Goal: Task Accomplishment & Management: Use online tool/utility

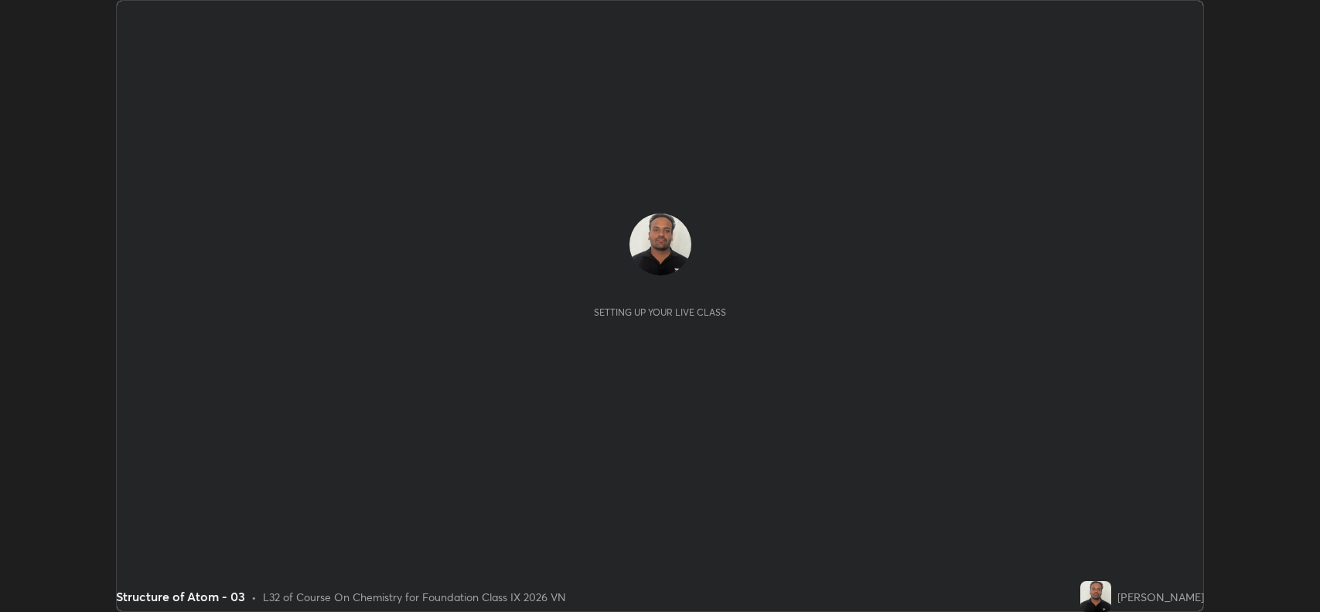
scroll to position [612, 1319]
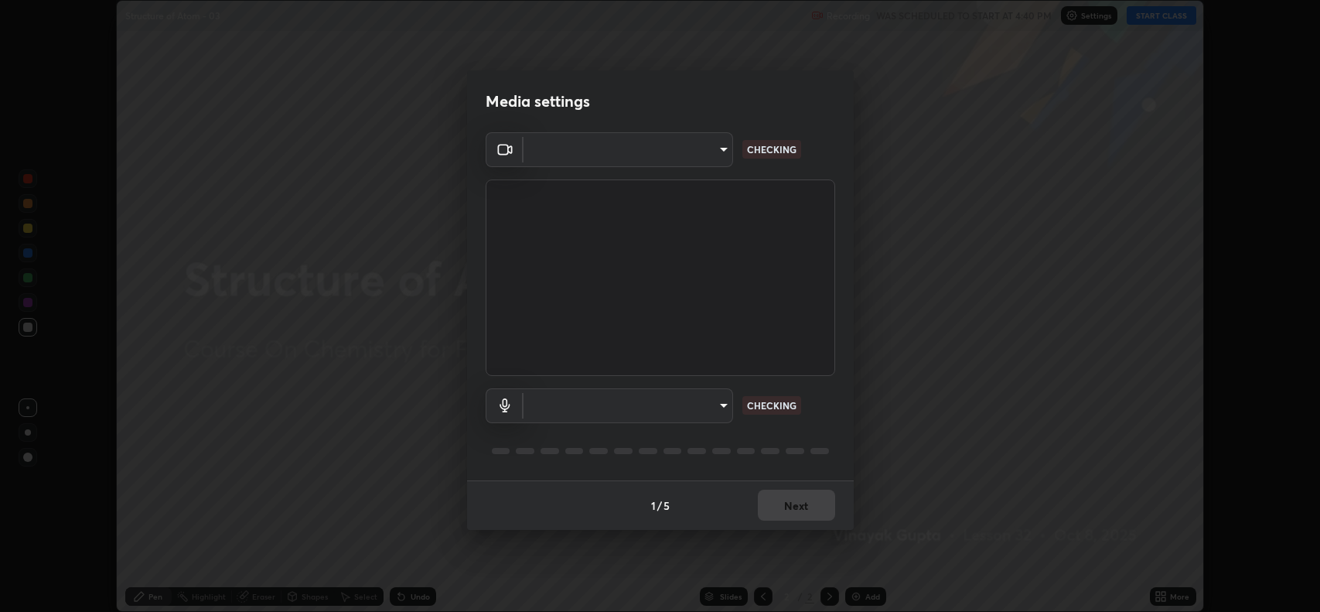
type input "3d3669ab98eb08dfec08fe7205f437c6ca727dbe0dc577df6724b55777633645"
type input "d9901a6431a2261644e2176a95a173659b494592f8df8e4044632e2b5b208f11"
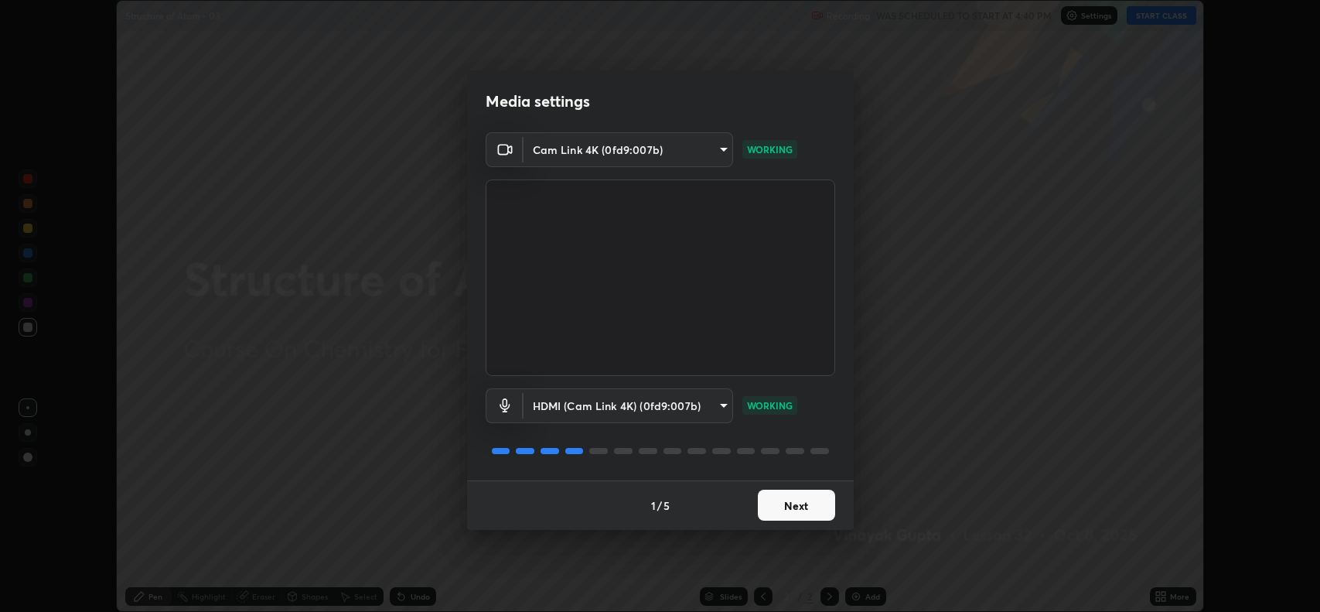
click at [801, 503] on button "Next" at bounding box center [796, 504] width 77 height 31
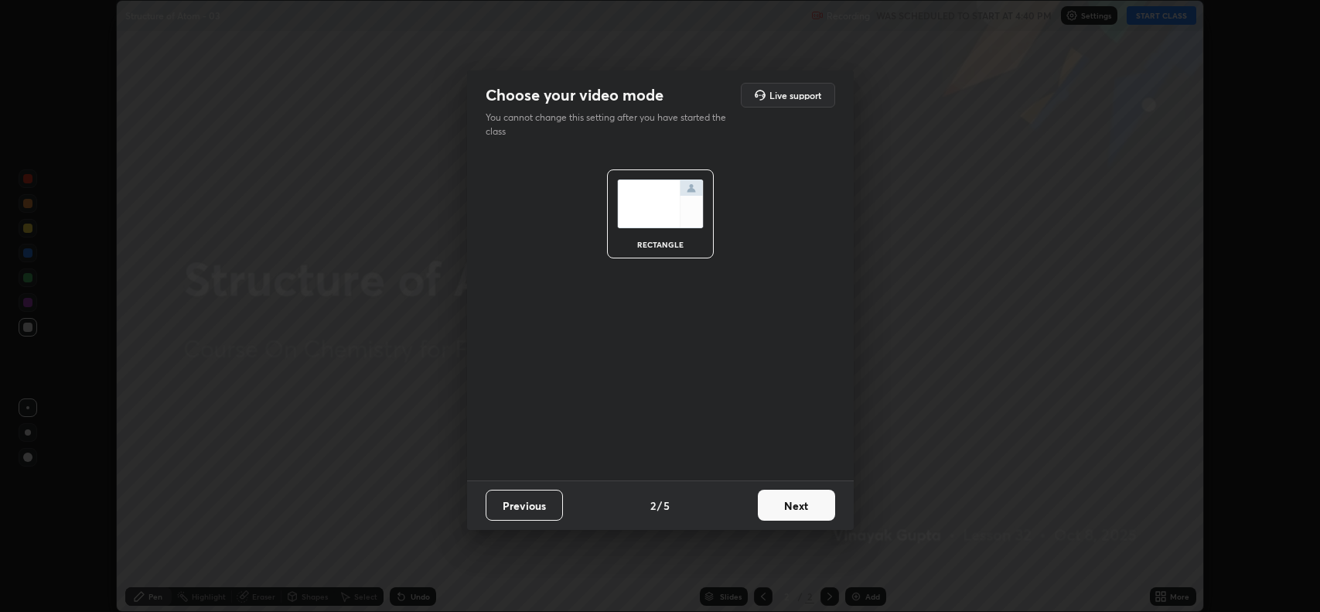
click at [804, 516] on button "Next" at bounding box center [796, 504] width 77 height 31
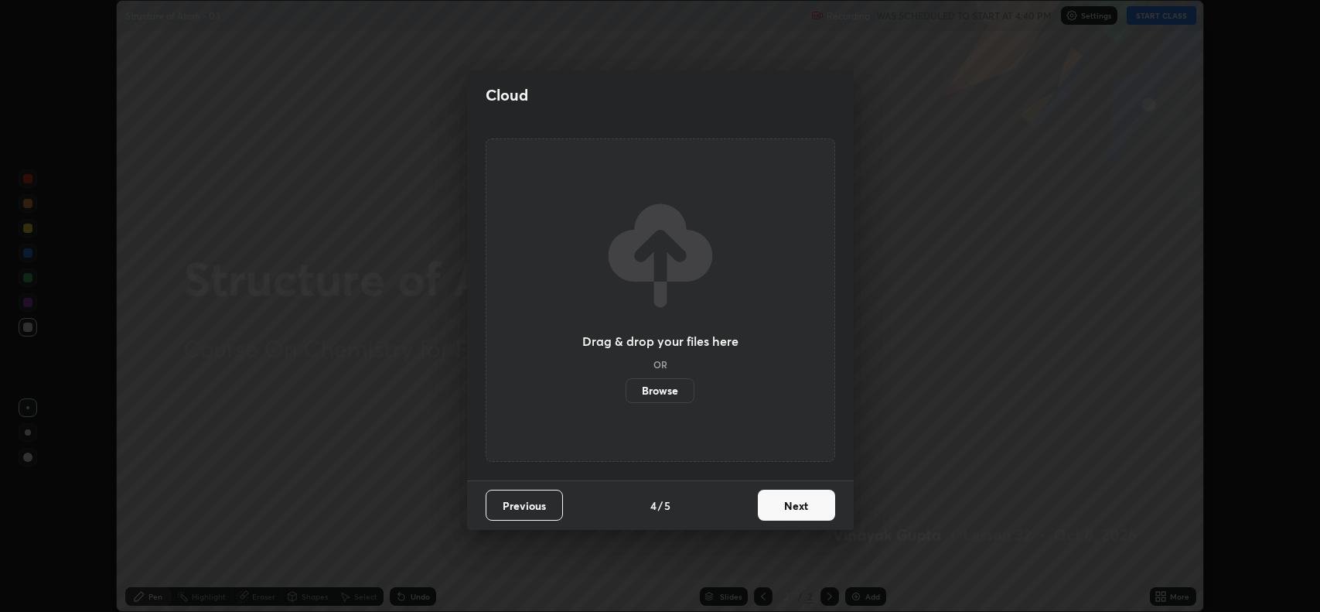
click at [805, 509] on button "Next" at bounding box center [796, 504] width 77 height 31
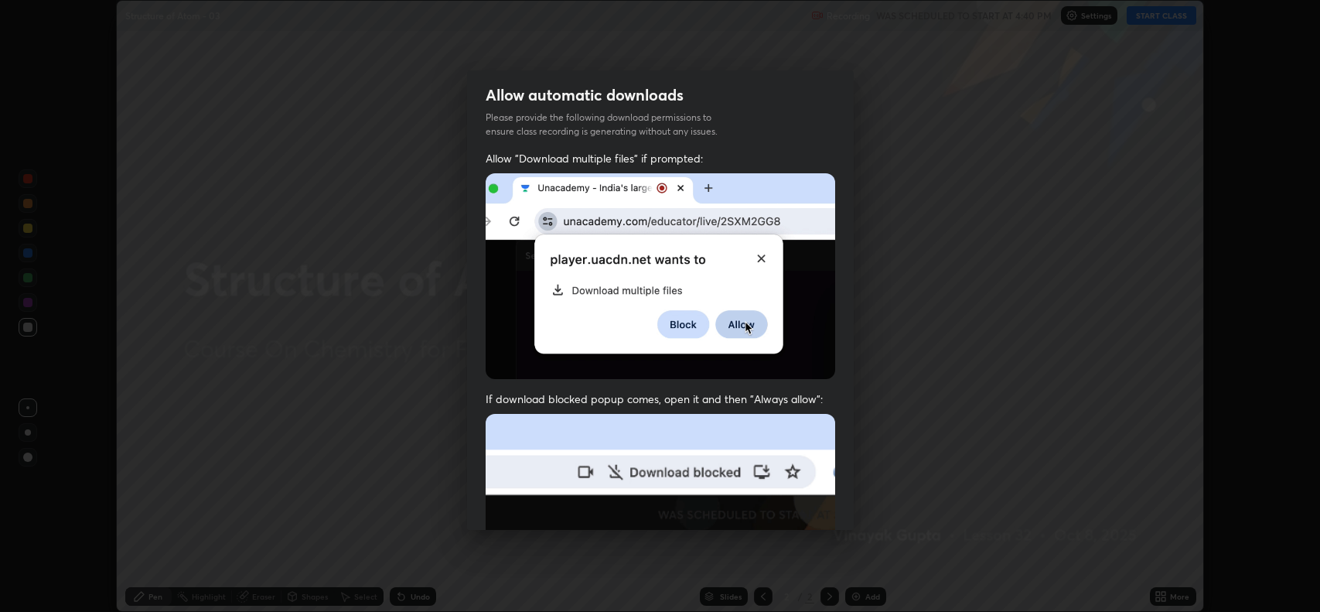
click at [805, 510] on img at bounding box center [660, 583] width 349 height 338
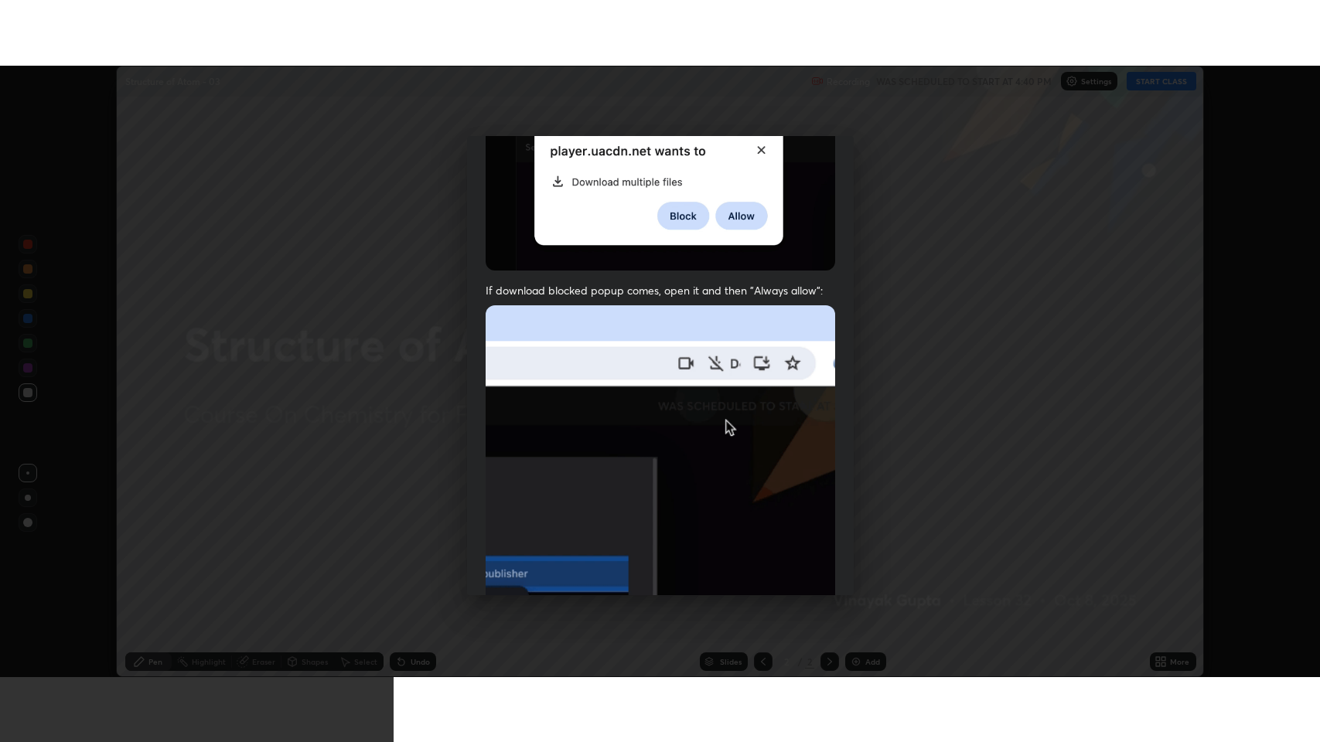
scroll to position [314, 0]
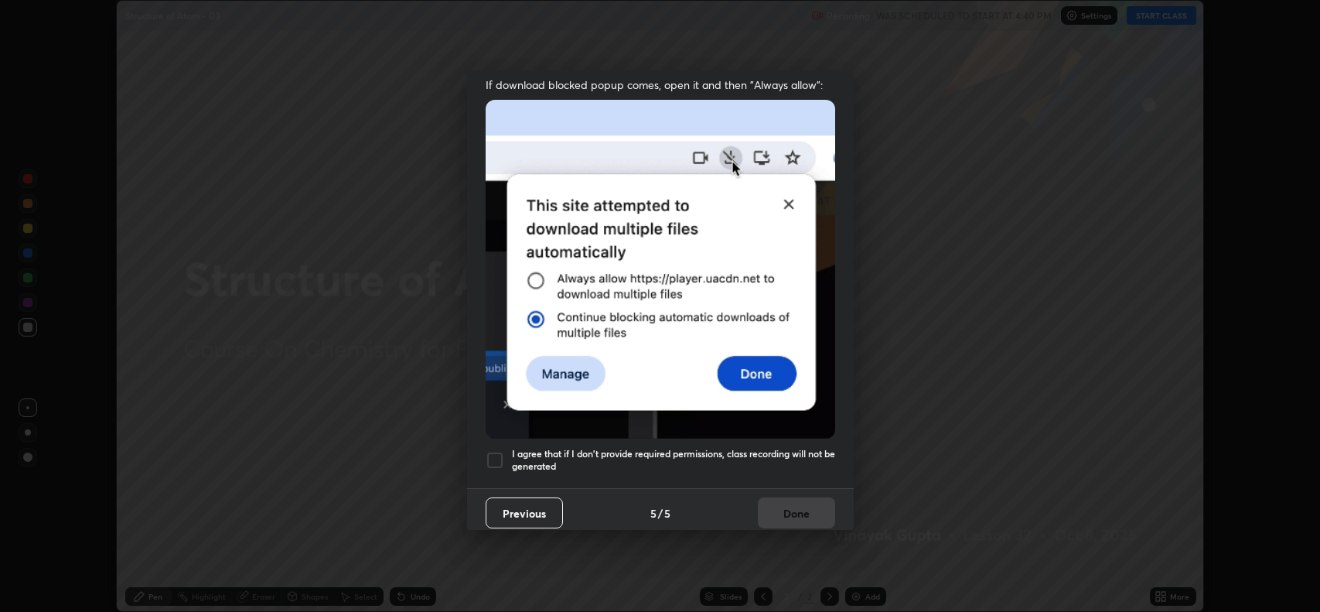
click at [575, 448] on h5 "I agree that if I don't provide required permissions, class recording will not …" at bounding box center [673, 460] width 323 height 24
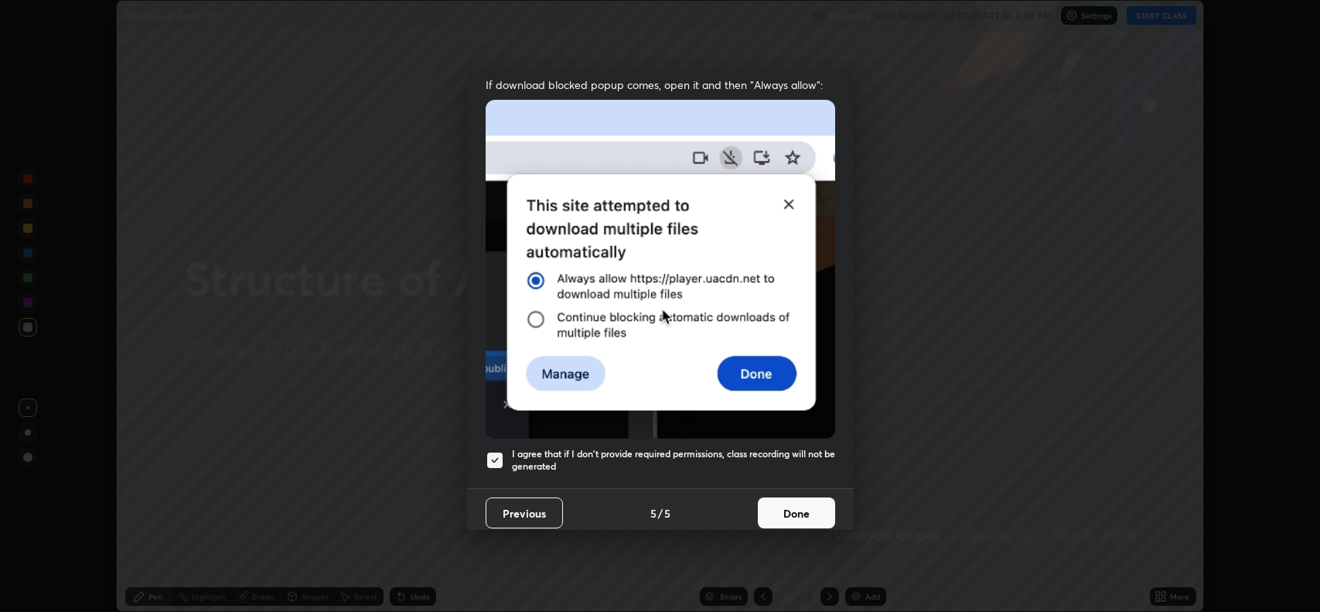
click at [791, 510] on button "Done" at bounding box center [796, 512] width 77 height 31
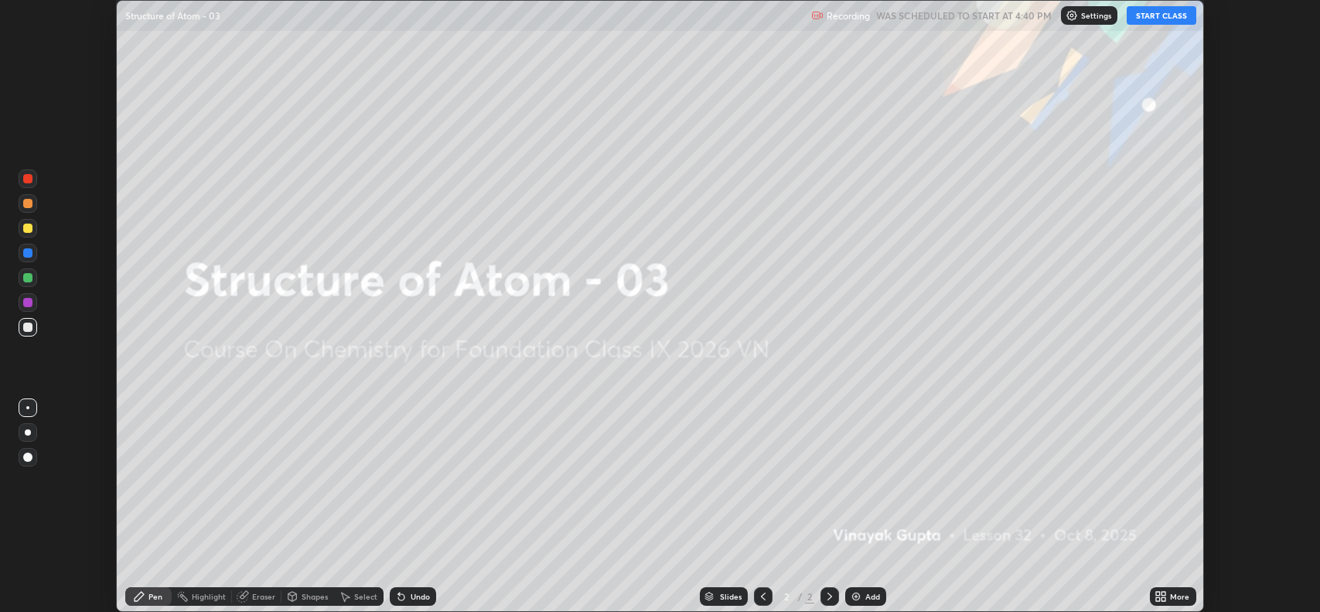
click at [1171, 593] on div "More" at bounding box center [1179, 596] width 19 height 8
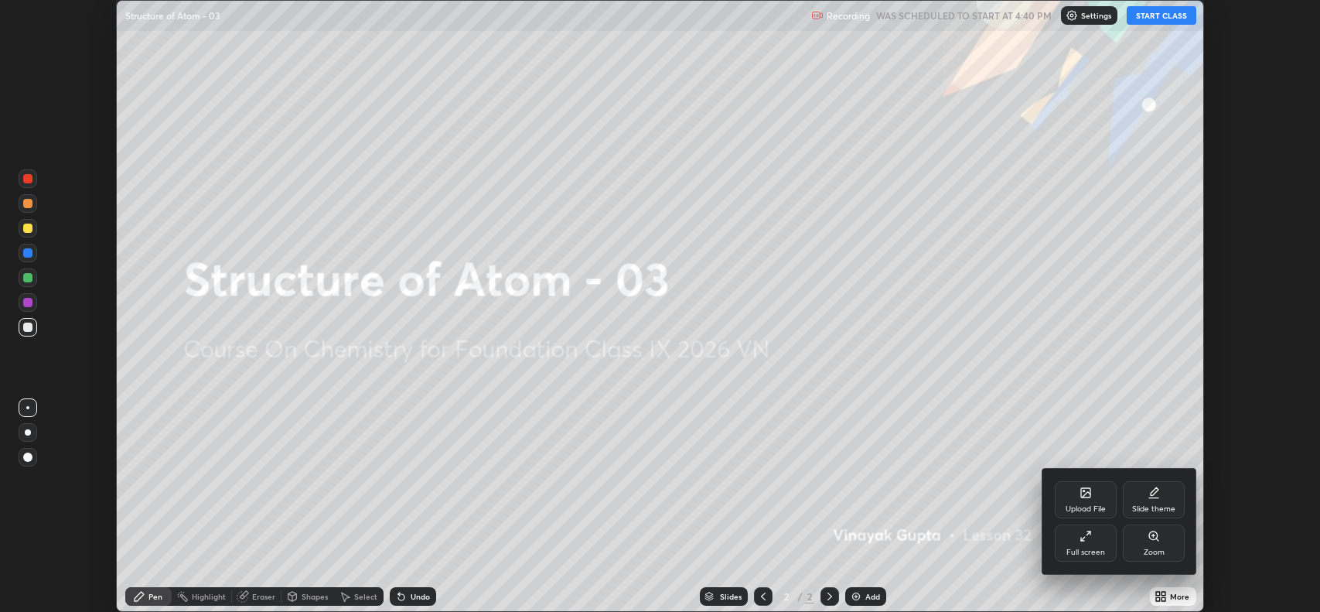
click at [1096, 540] on div "Full screen" at bounding box center [1086, 542] width 62 height 37
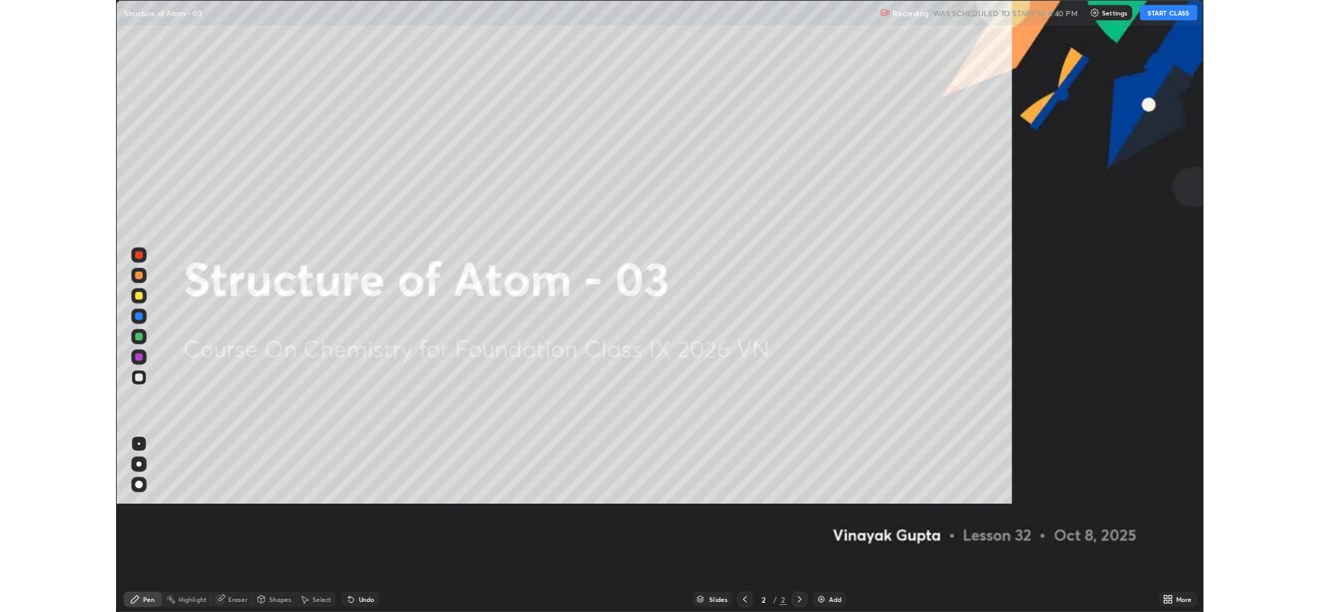
scroll to position [742, 1320]
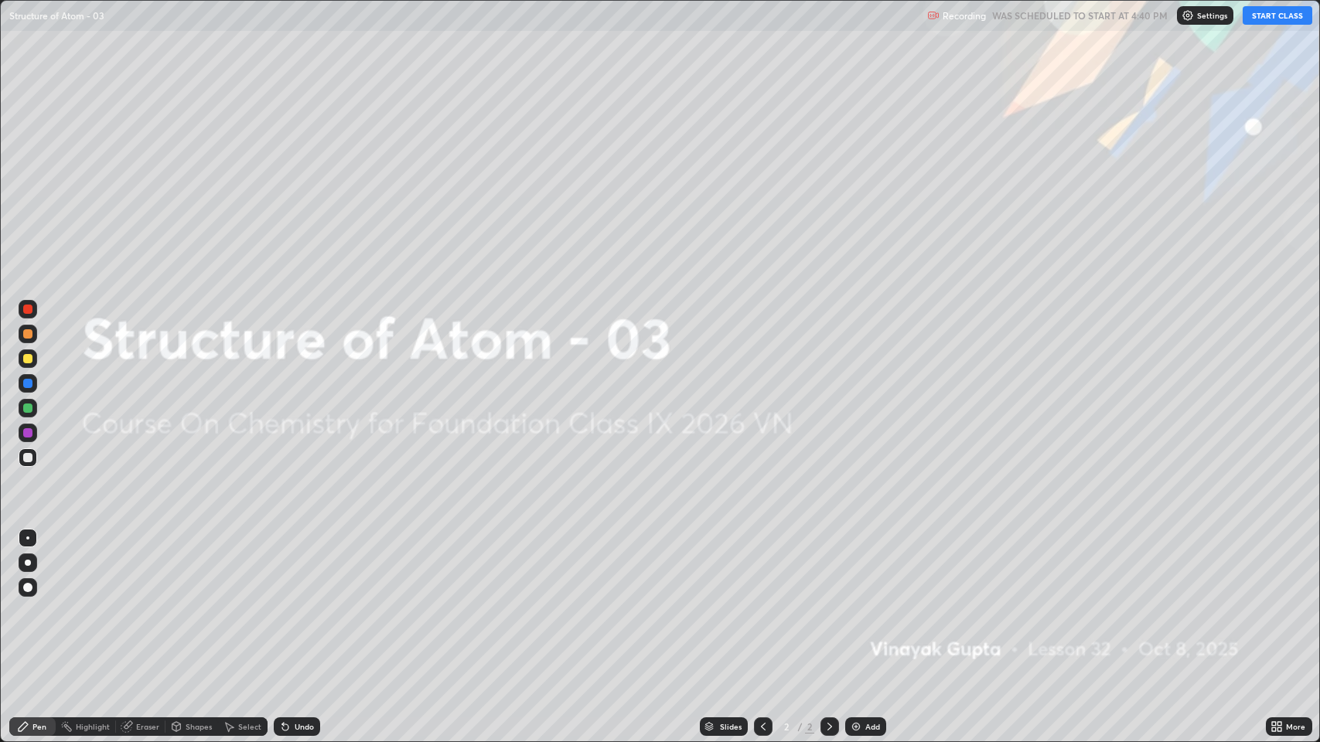
click at [1286, 16] on button "START CLASS" at bounding box center [1277, 15] width 70 height 19
click at [855, 611] on img at bounding box center [856, 727] width 12 height 12
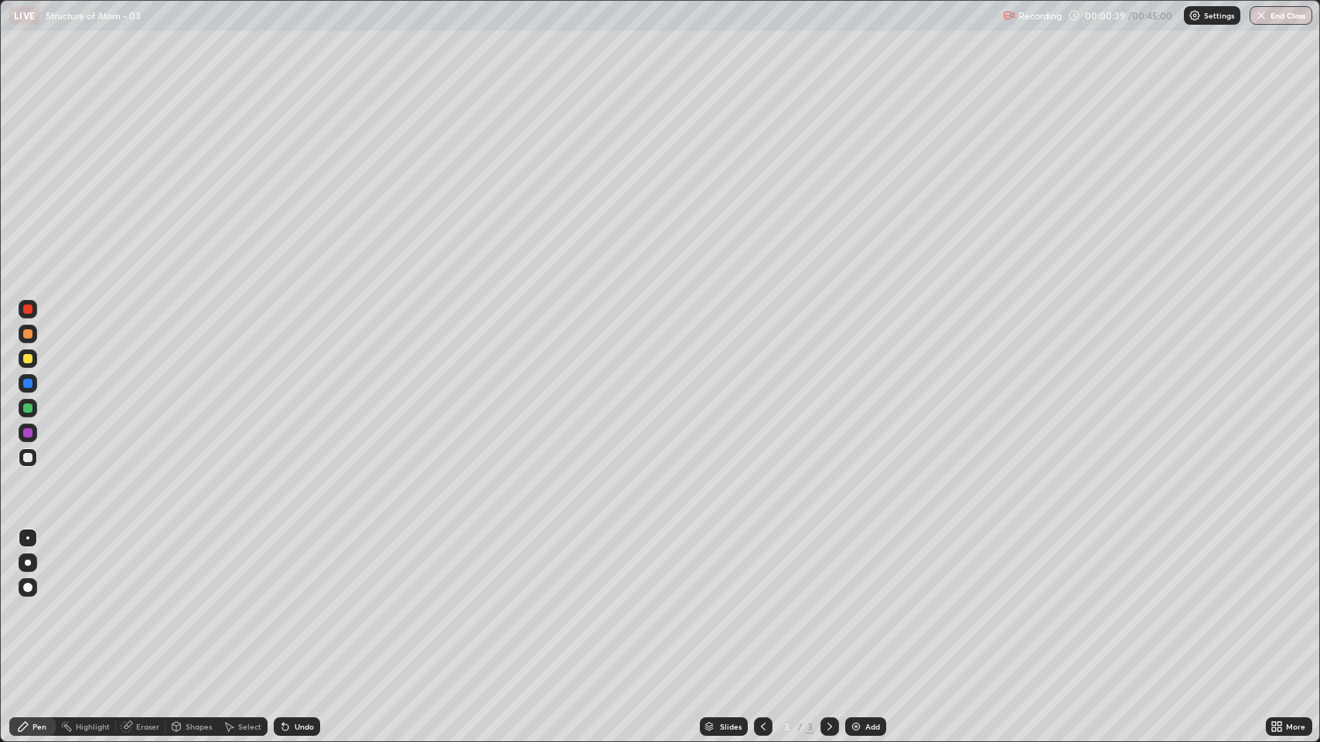
click at [199, 611] on div "Shapes" at bounding box center [199, 727] width 26 height 8
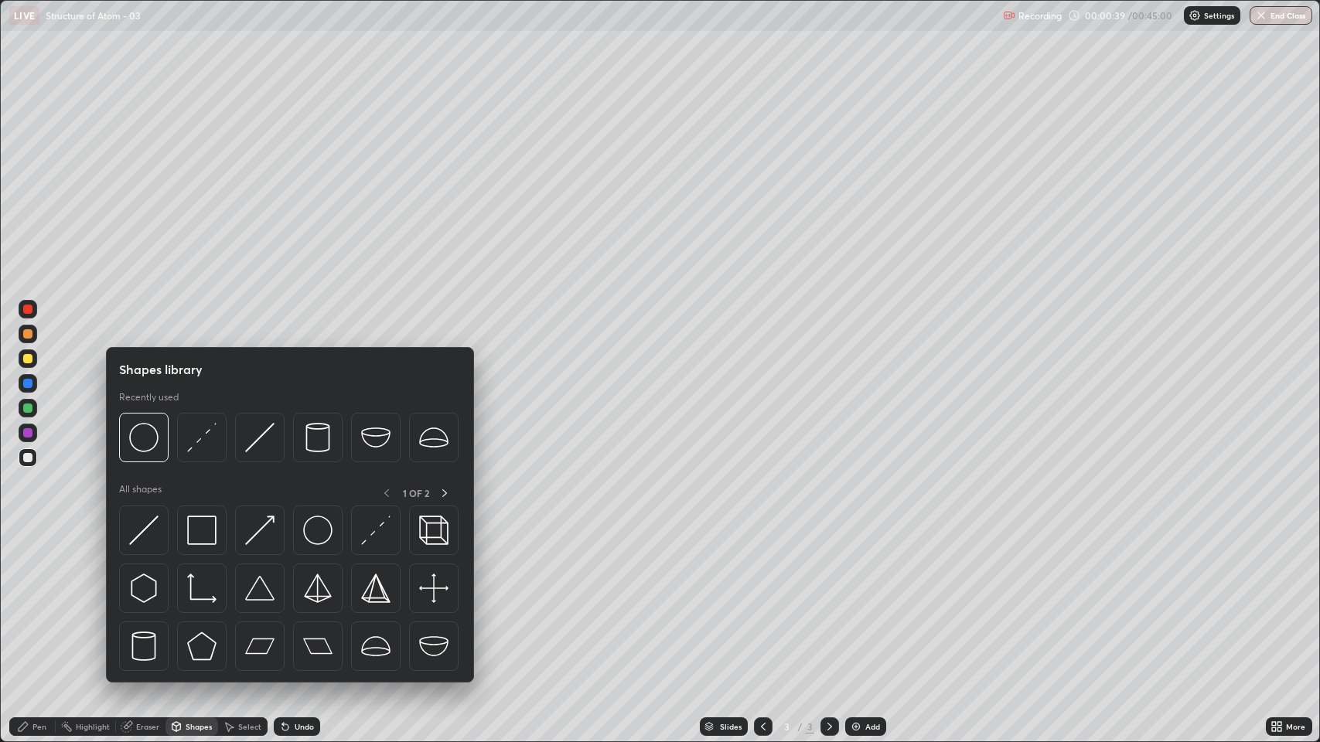
click at [141, 445] on img at bounding box center [143, 437] width 29 height 29
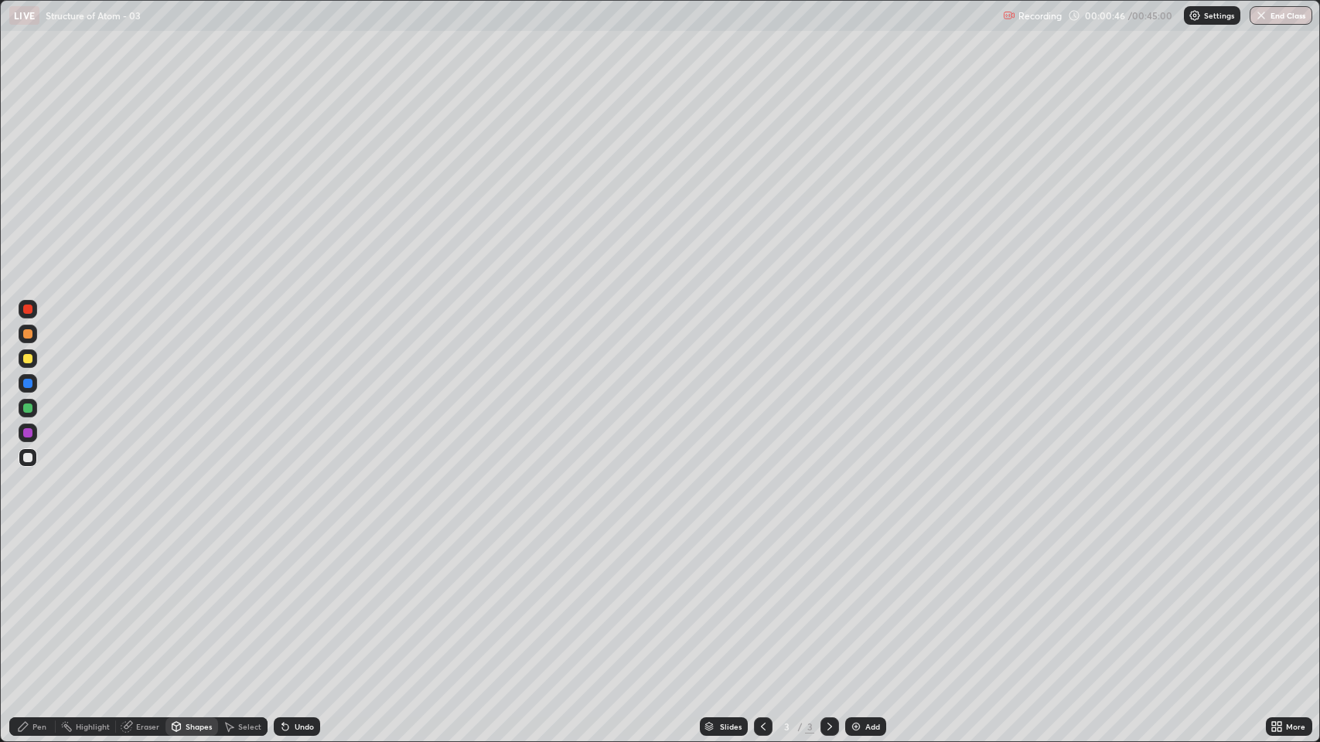
click at [29, 460] on div at bounding box center [27, 457] width 9 height 9
click at [37, 611] on div "Pen" at bounding box center [32, 726] width 46 height 19
click at [26, 356] on div at bounding box center [27, 358] width 9 height 9
click at [857, 611] on div "Add" at bounding box center [865, 726] width 41 height 19
click at [28, 458] on div at bounding box center [27, 457] width 9 height 9
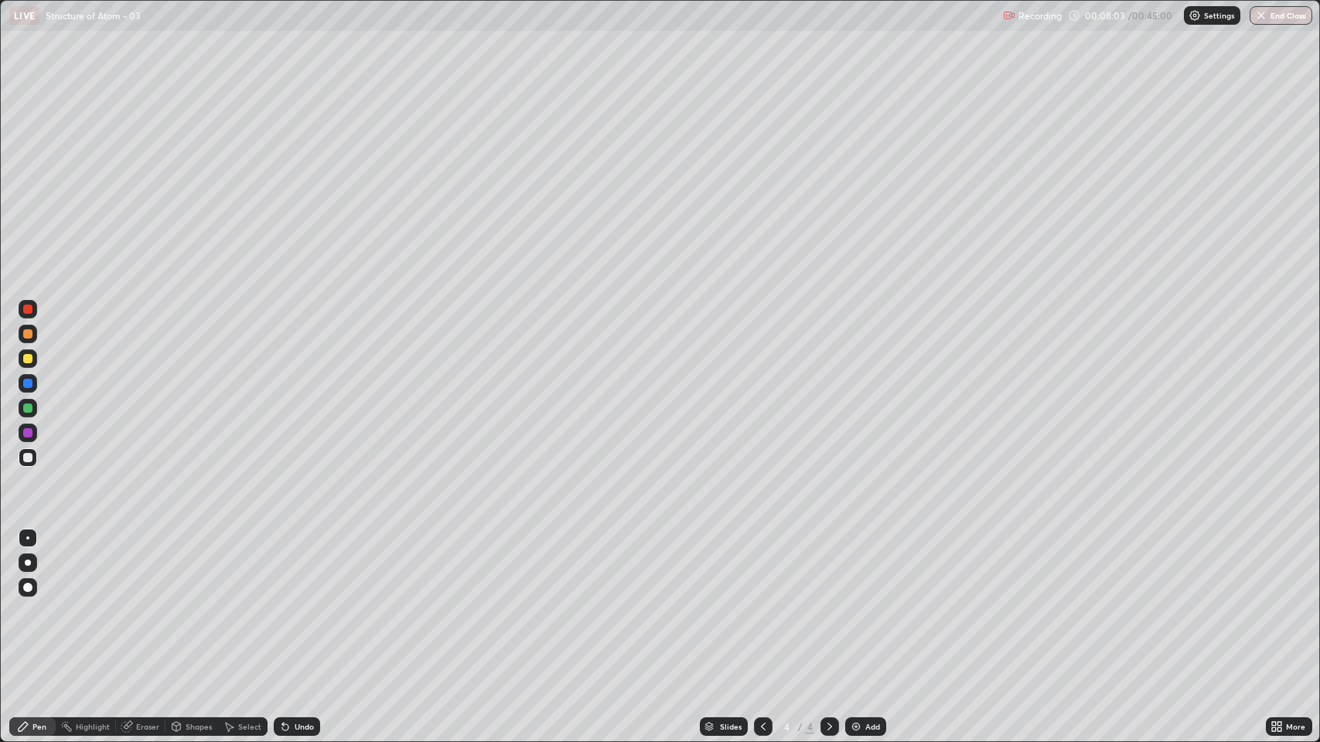
click at [33, 362] on div at bounding box center [28, 358] width 19 height 19
click at [30, 336] on div at bounding box center [27, 333] width 9 height 9
click at [31, 355] on div at bounding box center [27, 358] width 9 height 9
click at [31, 458] on div at bounding box center [27, 457] width 9 height 9
click at [28, 458] on div at bounding box center [27, 457] width 9 height 9
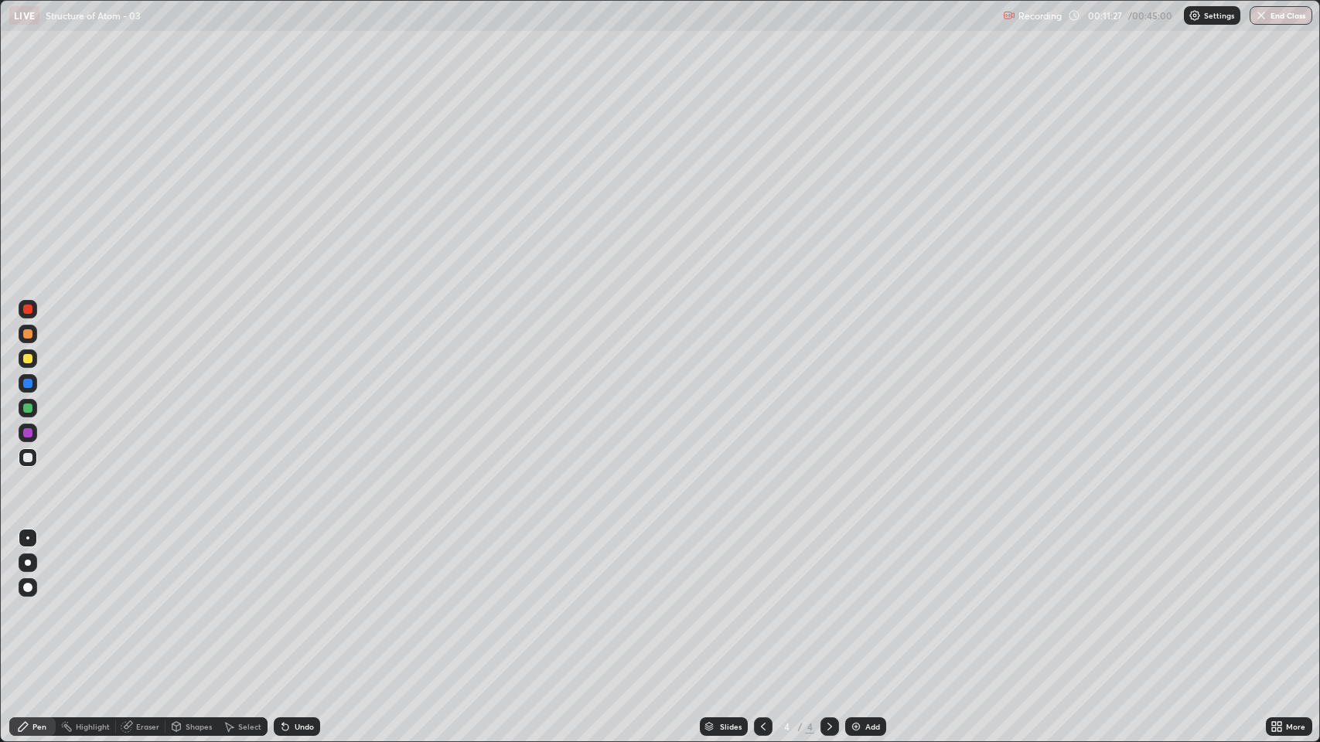
click at [176, 611] on icon at bounding box center [176, 728] width 0 height 5
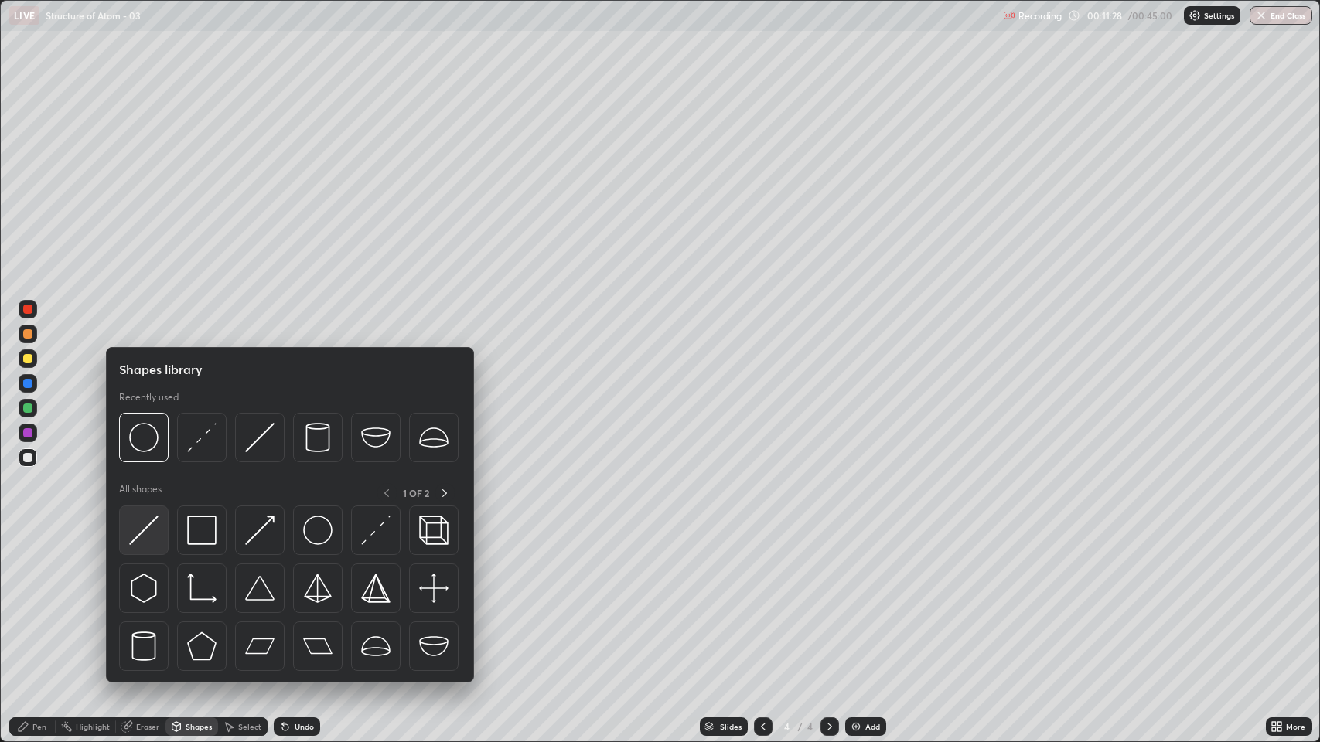
click at [150, 533] on img at bounding box center [143, 530] width 29 height 29
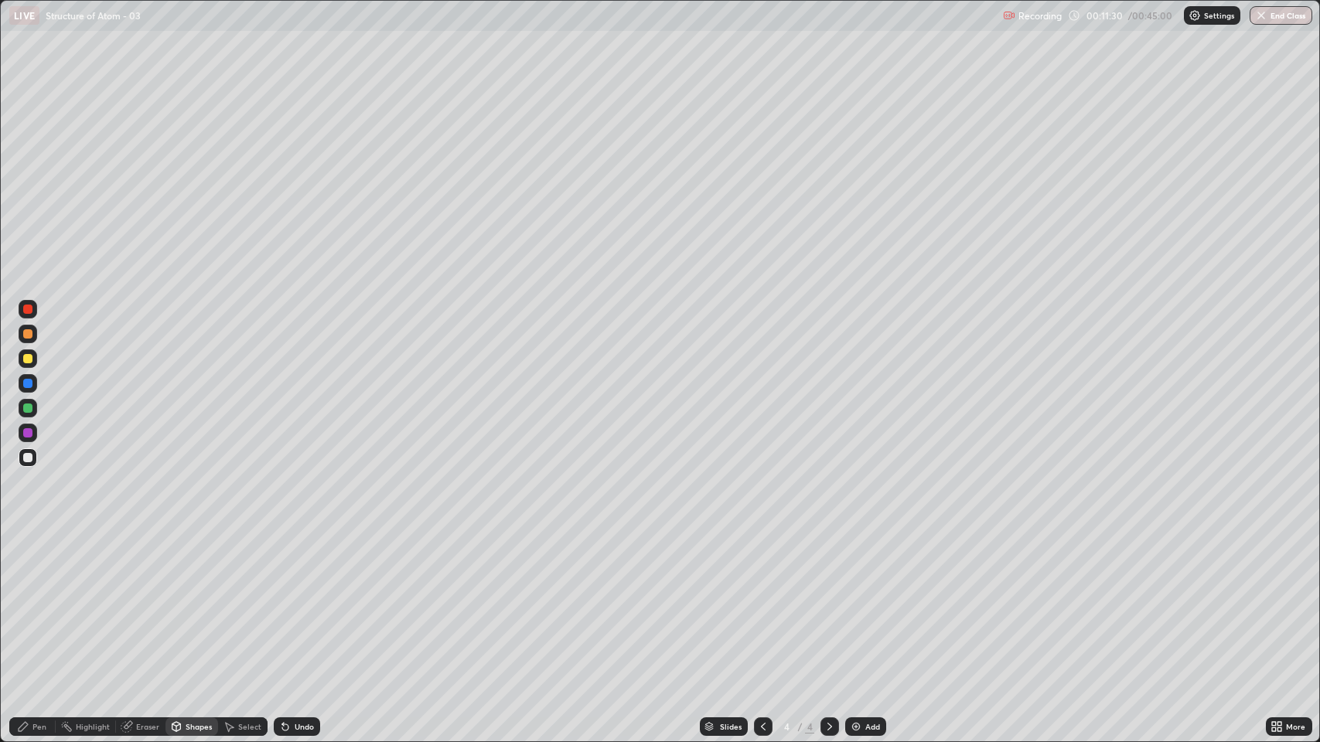
click at [31, 359] on div at bounding box center [27, 358] width 9 height 9
click at [35, 611] on div "Pen" at bounding box center [32, 726] width 46 height 19
click at [908, 611] on div "Slides 4 / 4 Add" at bounding box center [793, 726] width 946 height 31
click at [28, 458] on div at bounding box center [27, 457] width 9 height 9
click at [33, 353] on div at bounding box center [28, 358] width 19 height 19
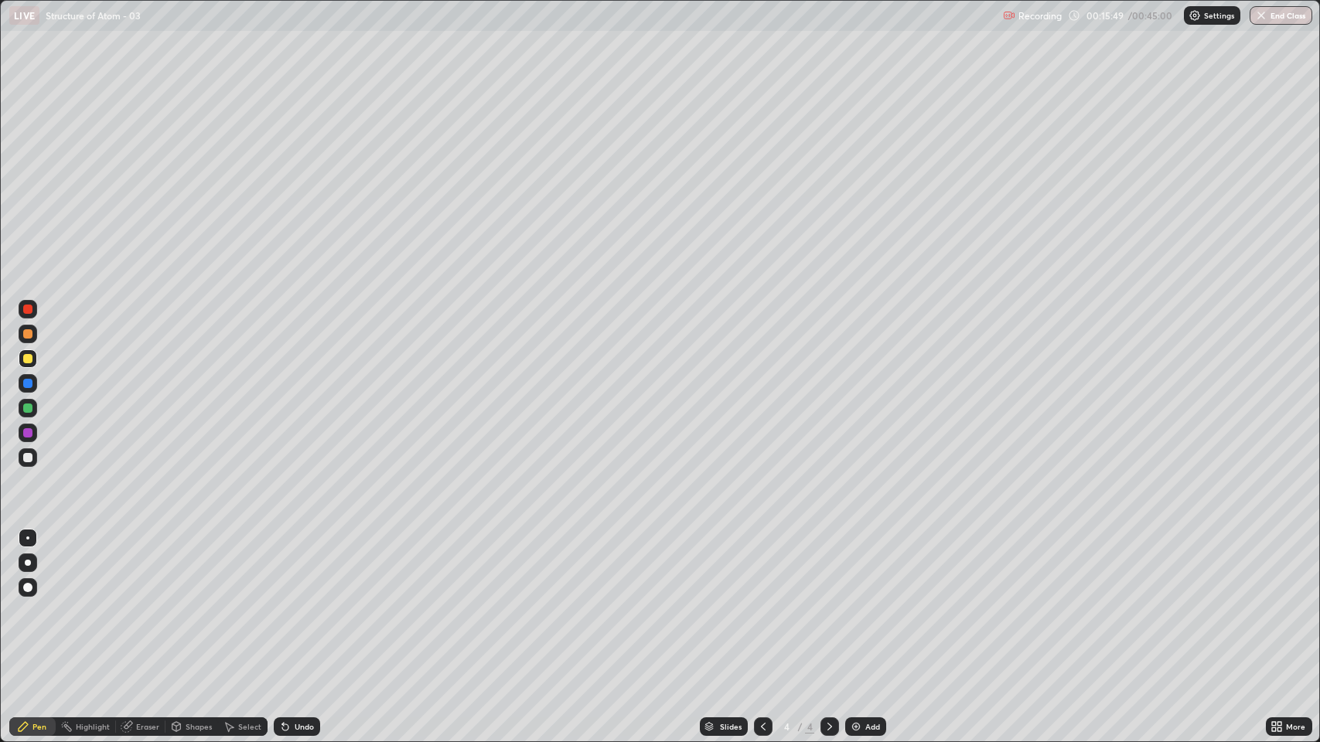
click at [31, 356] on div at bounding box center [27, 358] width 9 height 9
click at [863, 611] on div "Add" at bounding box center [865, 726] width 41 height 19
click at [29, 459] on div at bounding box center [27, 457] width 9 height 9
click at [298, 611] on div "Undo" at bounding box center [297, 726] width 46 height 19
click at [296, 611] on div "Undo" at bounding box center [304, 727] width 19 height 8
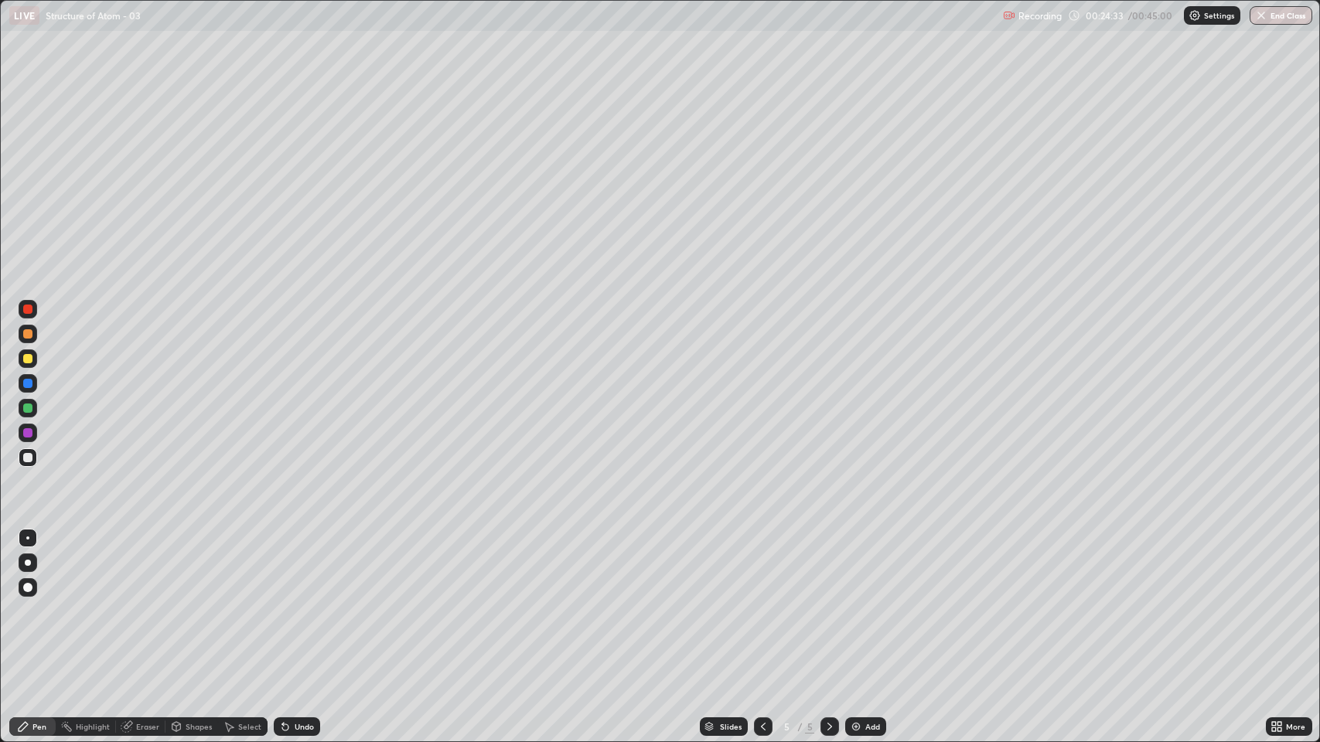
click at [296, 611] on div "Undo" at bounding box center [304, 727] width 19 height 8
click at [298, 611] on div "Undo" at bounding box center [297, 726] width 46 height 19
click at [308, 611] on div "Undo" at bounding box center [304, 727] width 19 height 8
click at [312, 611] on div "Undo" at bounding box center [297, 726] width 46 height 19
click at [762, 611] on icon at bounding box center [763, 727] width 12 height 12
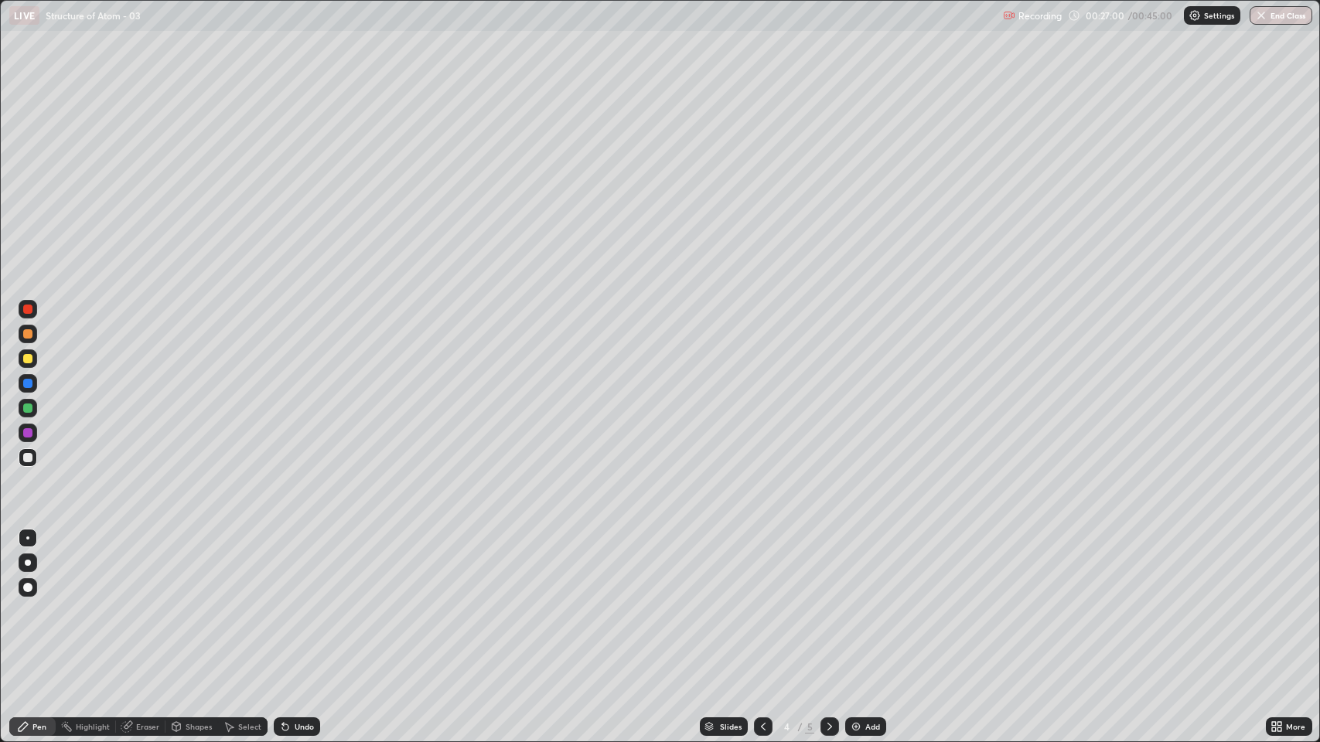
click at [295, 611] on div "Undo" at bounding box center [304, 727] width 19 height 8
click at [295, 611] on div "Undo" at bounding box center [297, 726] width 46 height 19
click at [297, 611] on div "Undo" at bounding box center [304, 727] width 19 height 8
click at [820, 611] on div at bounding box center [829, 726] width 19 height 19
click at [26, 356] on div at bounding box center [27, 358] width 9 height 9
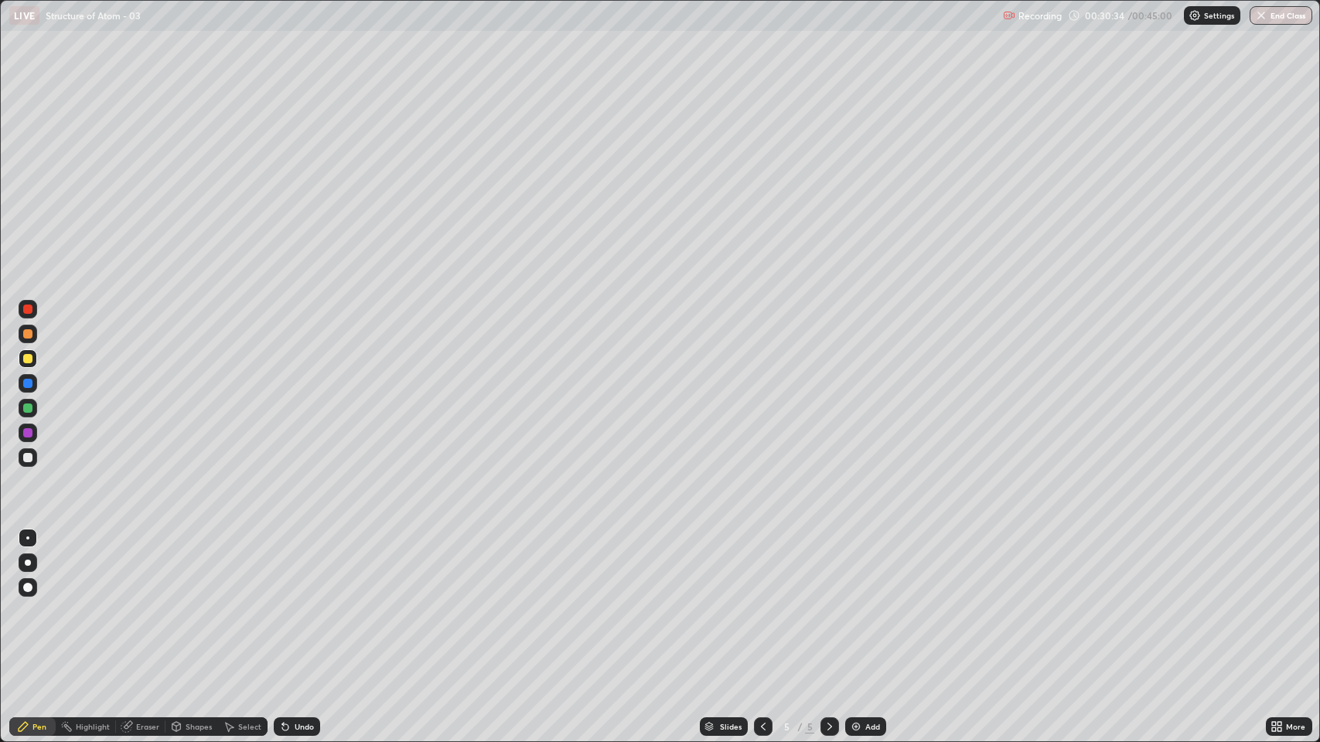
click at [25, 459] on div at bounding box center [27, 457] width 9 height 9
click at [298, 611] on div "Undo" at bounding box center [304, 727] width 19 height 8
click at [295, 611] on div "Undo" at bounding box center [304, 727] width 19 height 8
click at [303, 611] on div "Undo" at bounding box center [297, 726] width 46 height 19
click at [865, 611] on div "Add" at bounding box center [865, 726] width 41 height 19
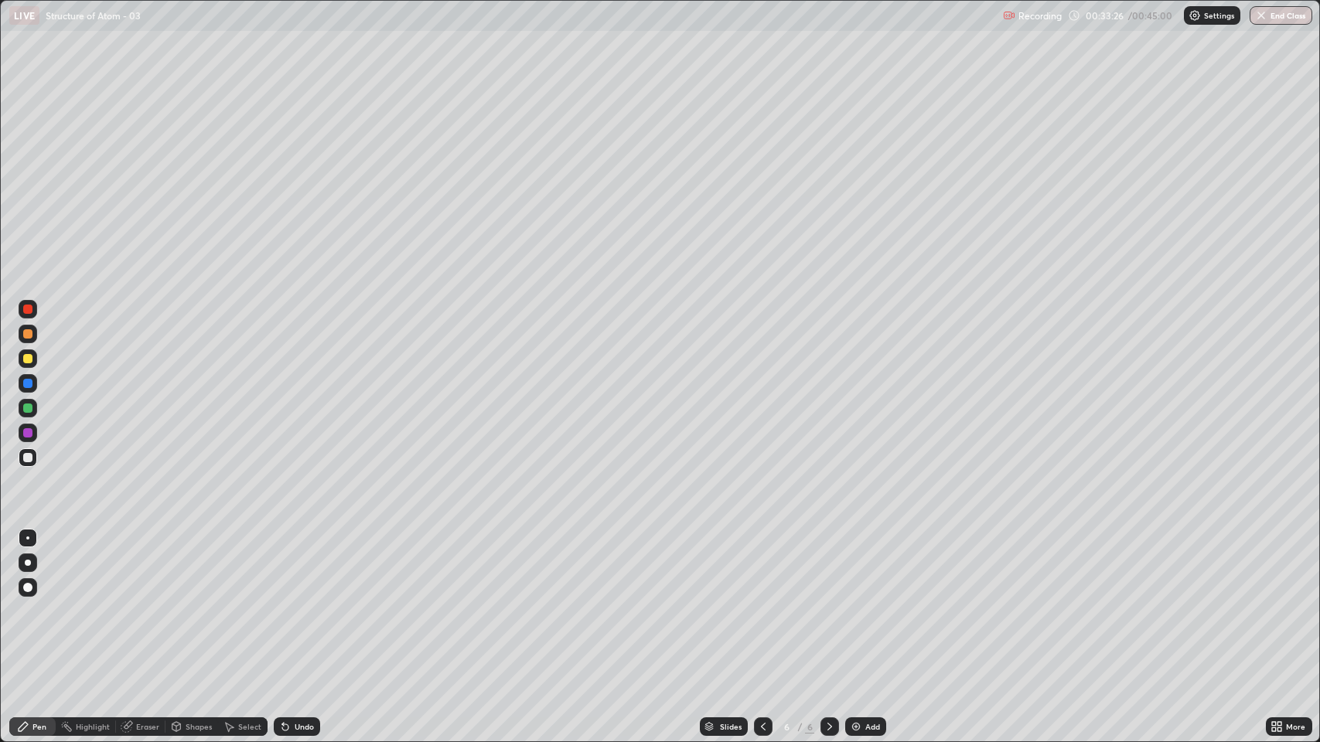
click at [26, 360] on div at bounding box center [27, 358] width 9 height 9
click at [28, 458] on div at bounding box center [27, 457] width 9 height 9
click at [292, 611] on div "Undo" at bounding box center [297, 726] width 46 height 19
click at [298, 611] on div "Undo" at bounding box center [297, 726] width 46 height 19
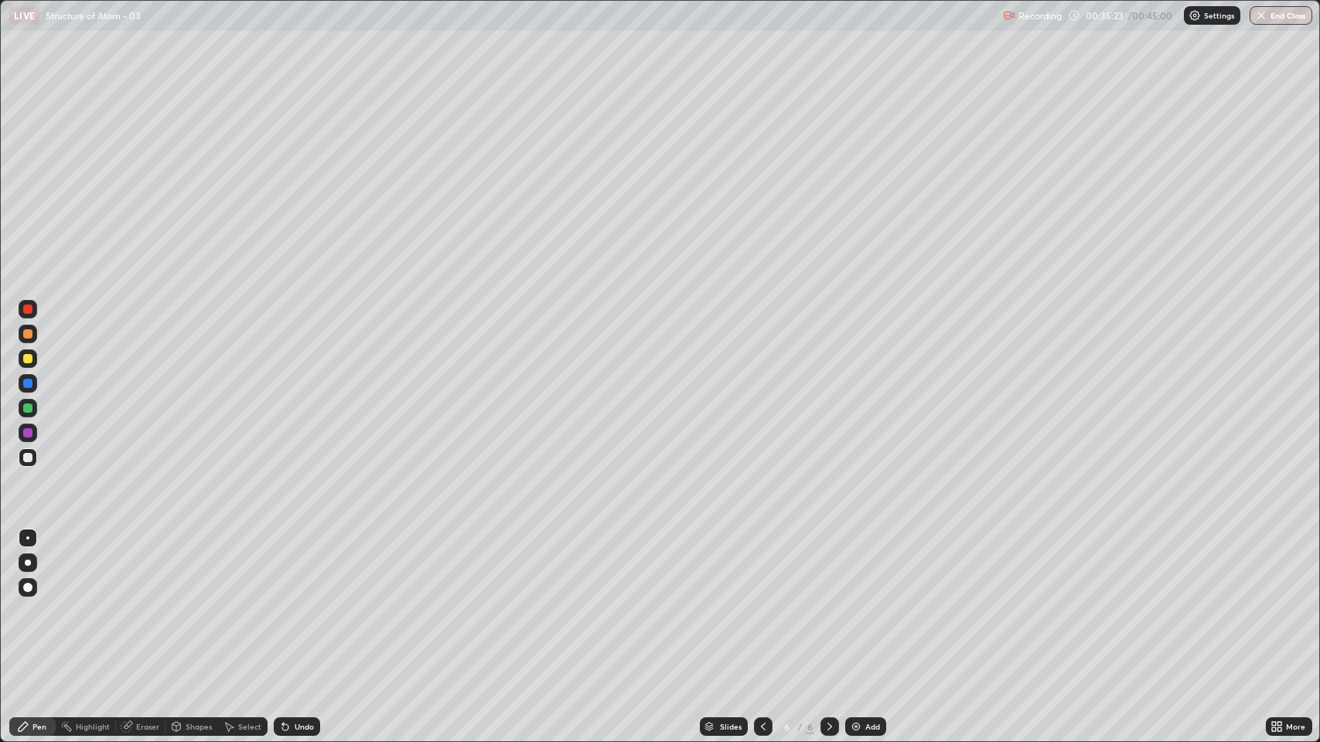
click at [295, 611] on div "Undo" at bounding box center [304, 727] width 19 height 8
click at [296, 611] on div "Undo" at bounding box center [304, 727] width 19 height 8
click at [286, 611] on div "Undo" at bounding box center [297, 726] width 46 height 19
click at [299, 611] on div "Undo" at bounding box center [297, 726] width 46 height 19
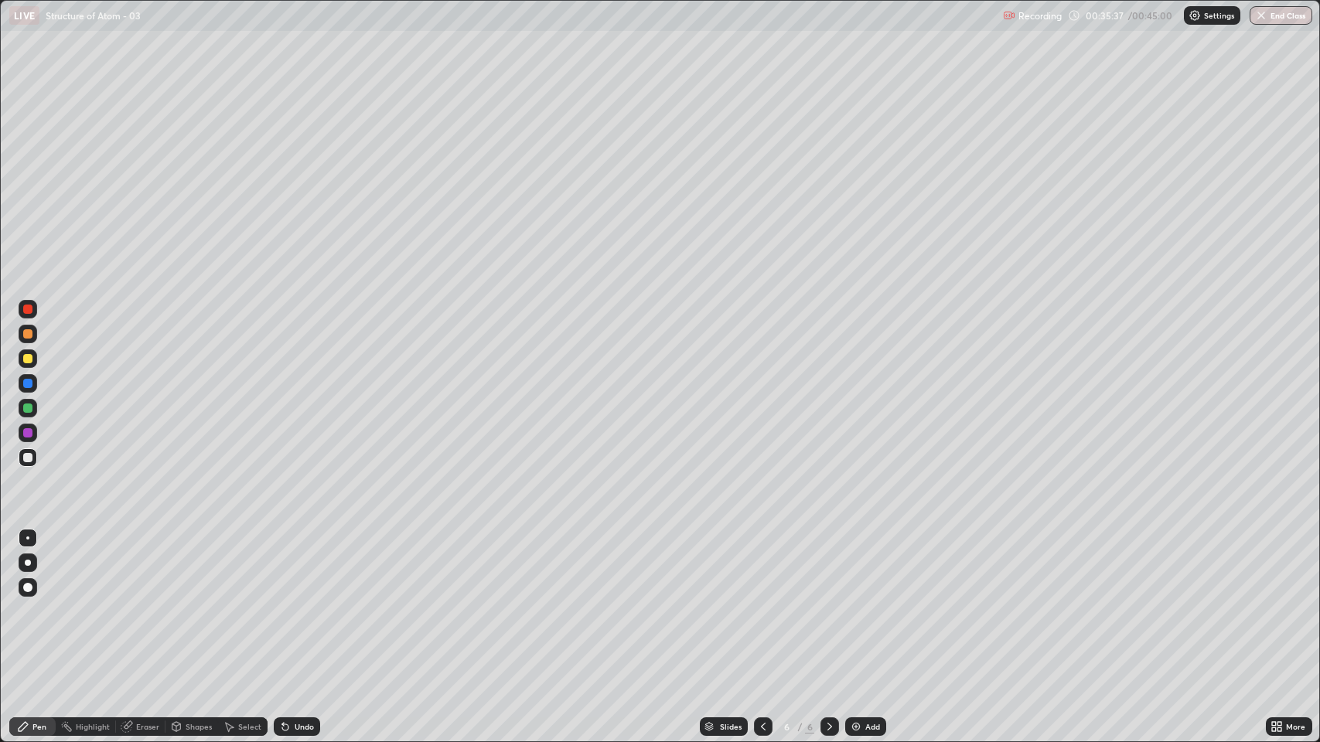
click at [299, 611] on div "Undo" at bounding box center [297, 726] width 46 height 19
click at [299, 611] on div "Undo" at bounding box center [304, 727] width 19 height 8
click at [865, 611] on div "Add" at bounding box center [872, 727] width 15 height 8
click at [26, 357] on div at bounding box center [27, 358] width 9 height 9
click at [207, 306] on icon at bounding box center [208, 306] width 2 height 2
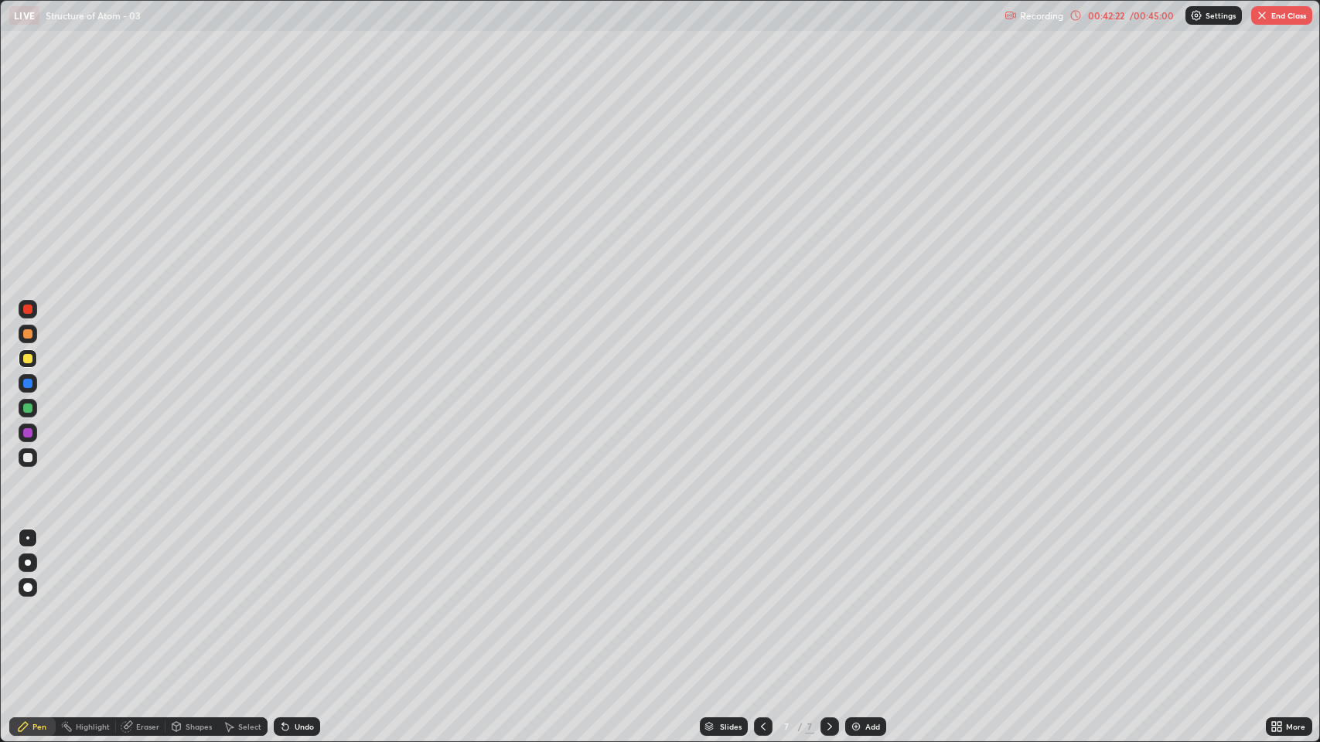
click at [306, 611] on div "Undo" at bounding box center [304, 727] width 19 height 8
click at [303, 611] on div "Undo" at bounding box center [304, 727] width 19 height 8
click at [304, 611] on div "Undo" at bounding box center [297, 726] width 46 height 19
click at [298, 611] on div "Undo" at bounding box center [297, 726] width 46 height 19
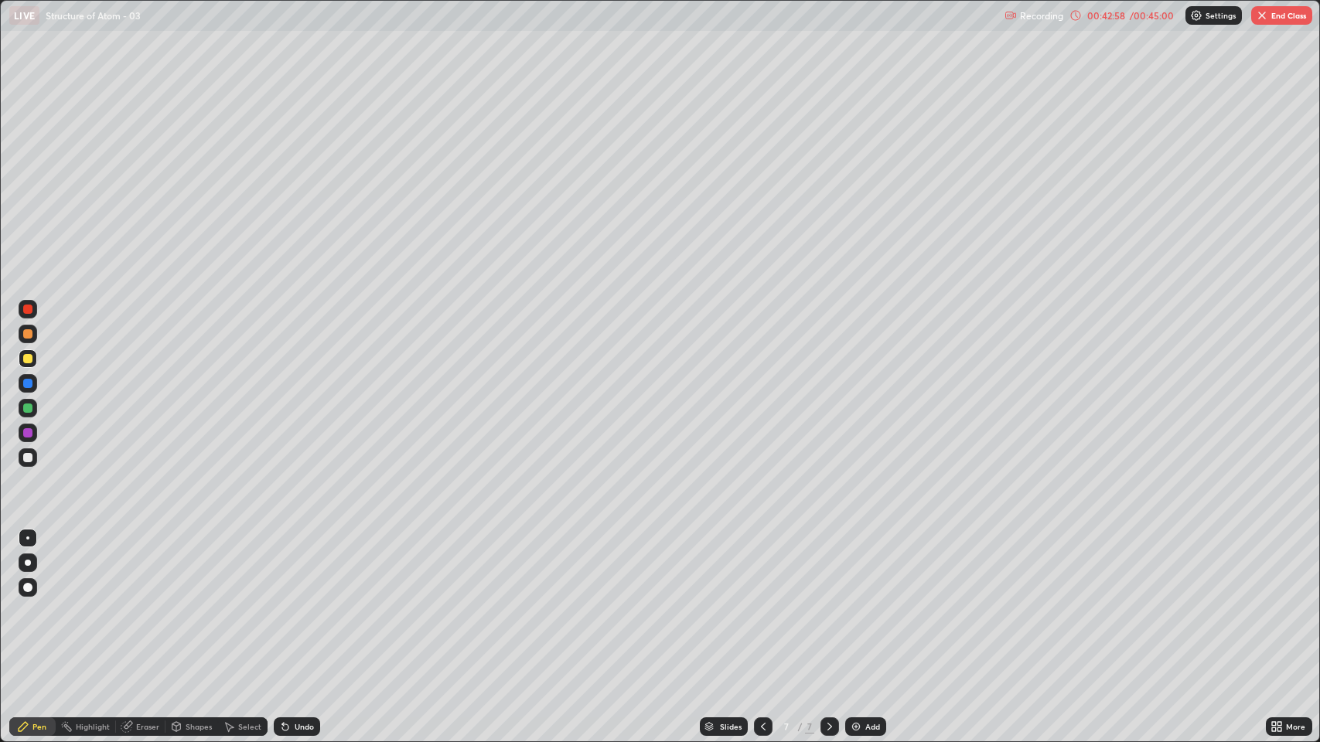
click at [1283, 13] on button "End Class" at bounding box center [1281, 15] width 61 height 19
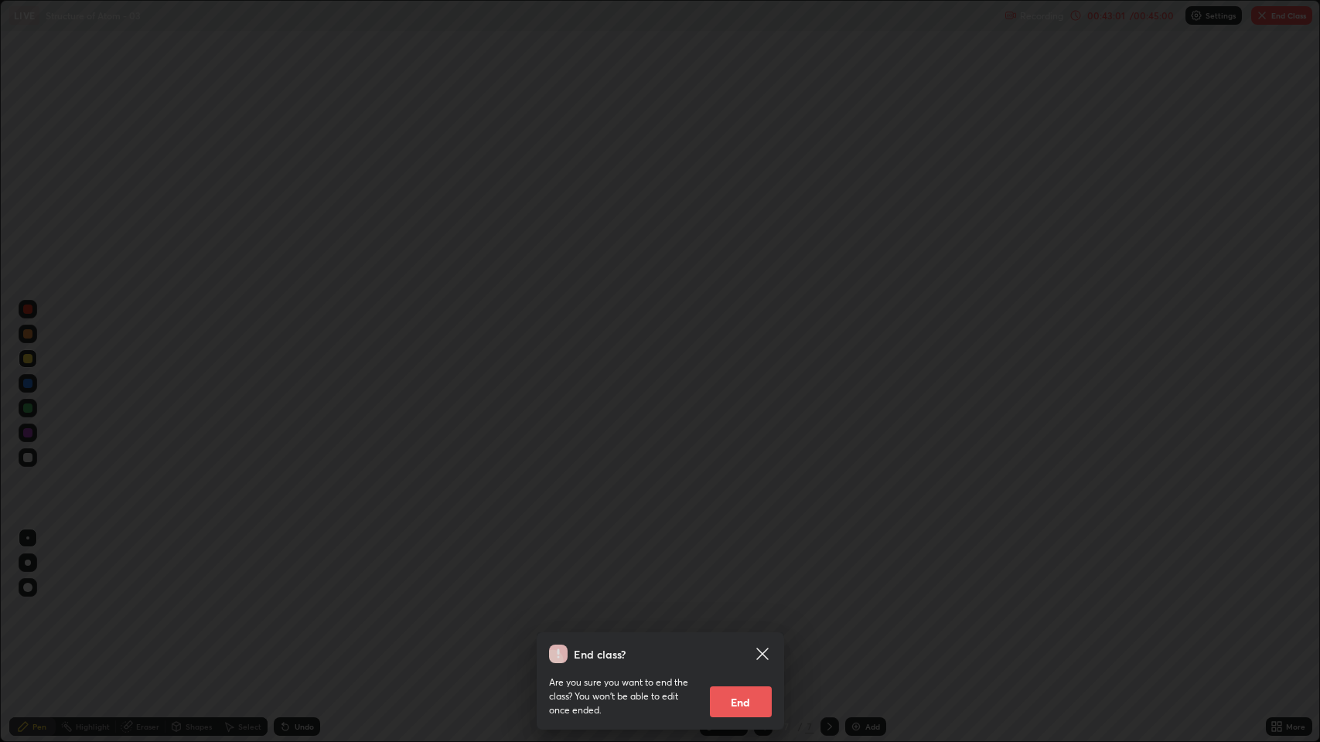
click at [745, 611] on button "End" at bounding box center [741, 702] width 62 height 31
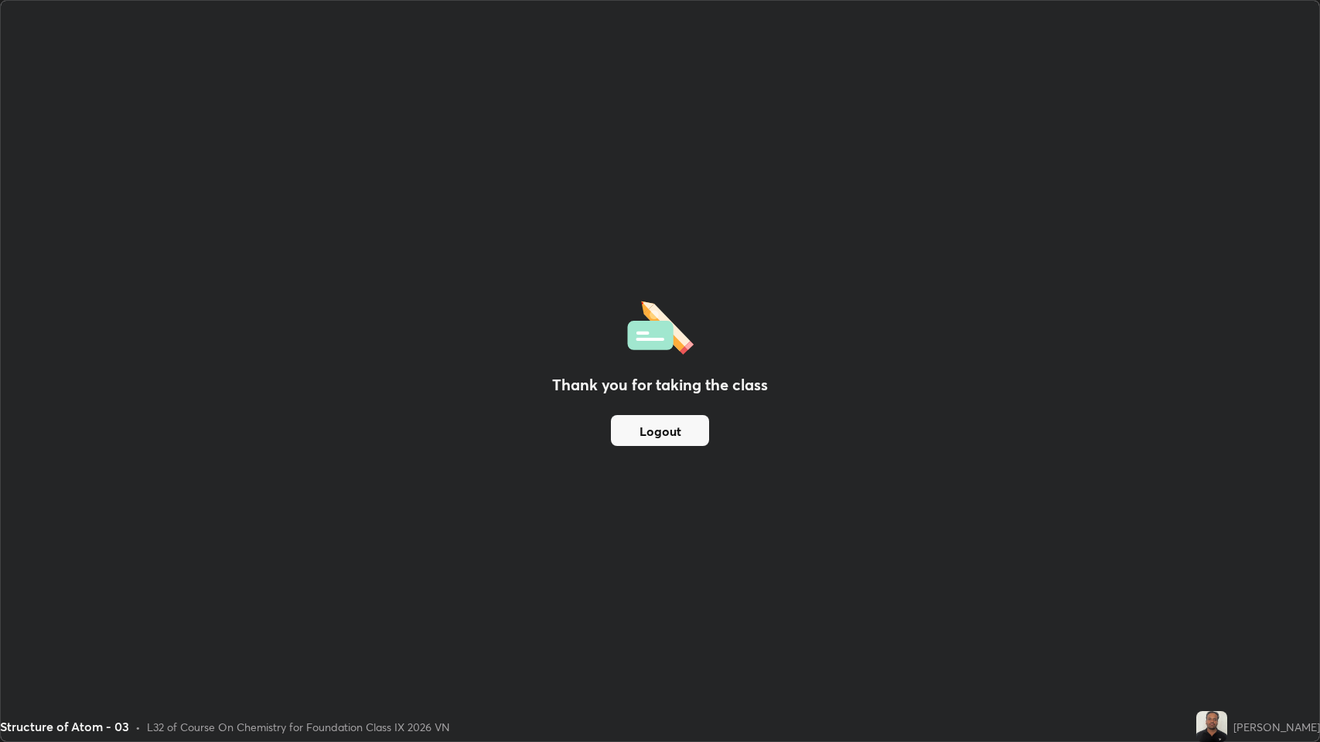
click at [642, 117] on div "Thank you for taking the class Logout" at bounding box center [660, 371] width 1318 height 741
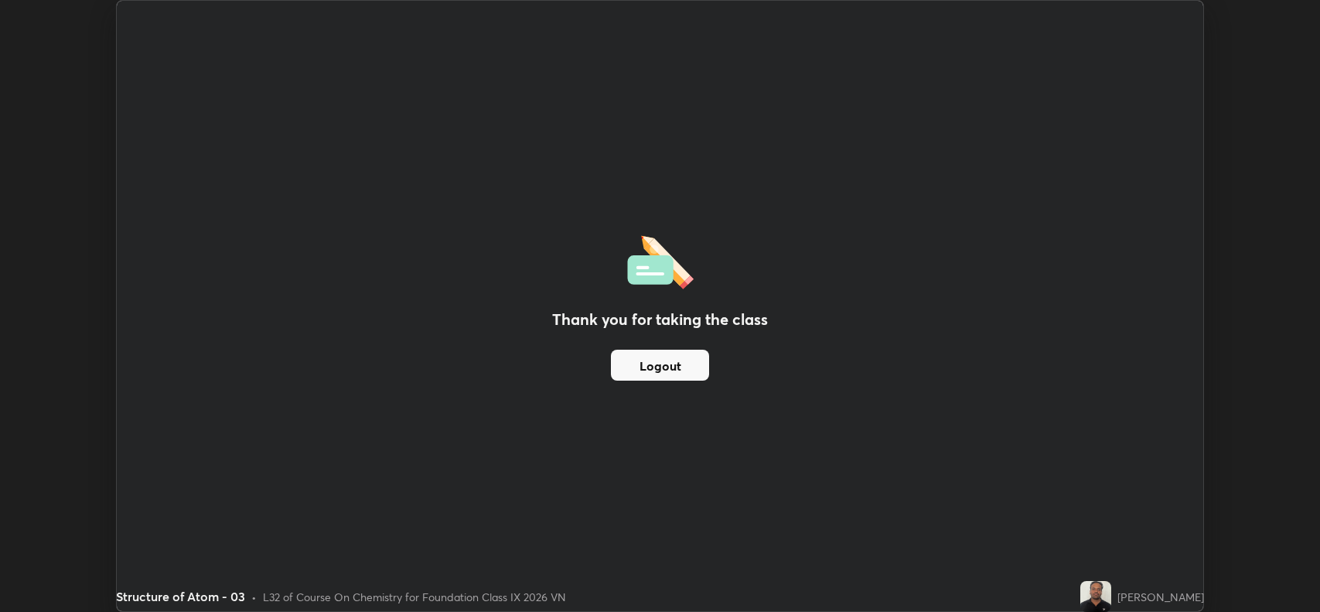
scroll to position [76701, 75993]
